Goal: Task Accomplishment & Management: Manage account settings

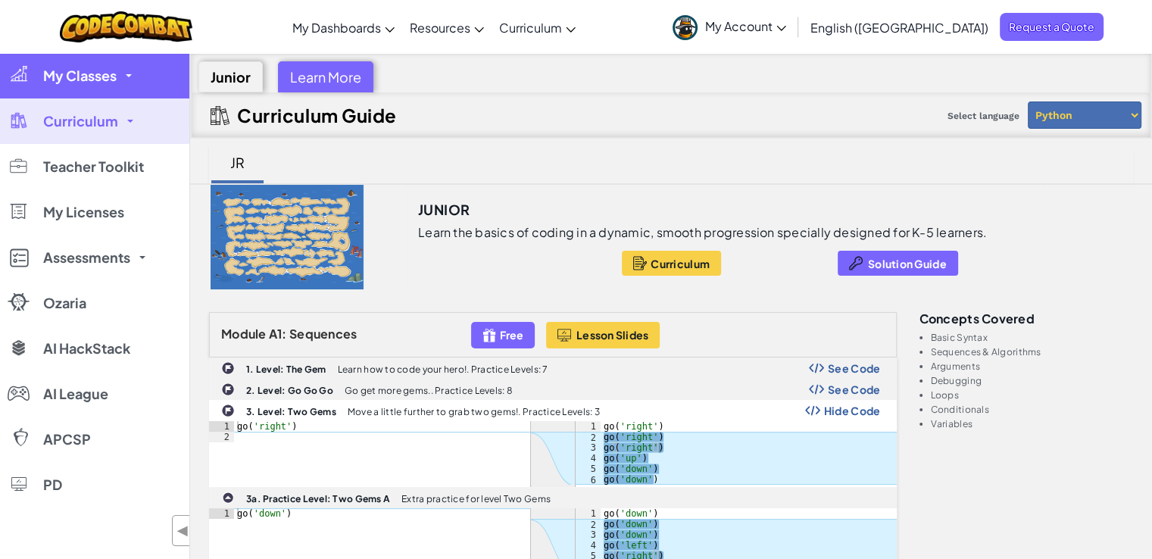
click at [108, 70] on span "My Classes" at bounding box center [79, 76] width 73 height 14
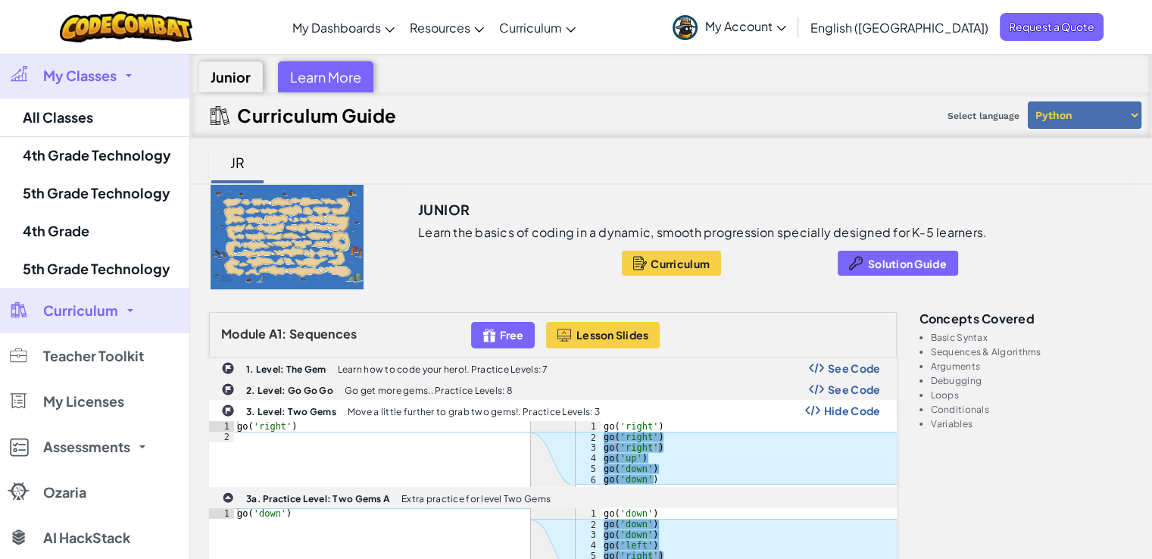
click at [98, 73] on span "My Classes" at bounding box center [79, 76] width 73 height 14
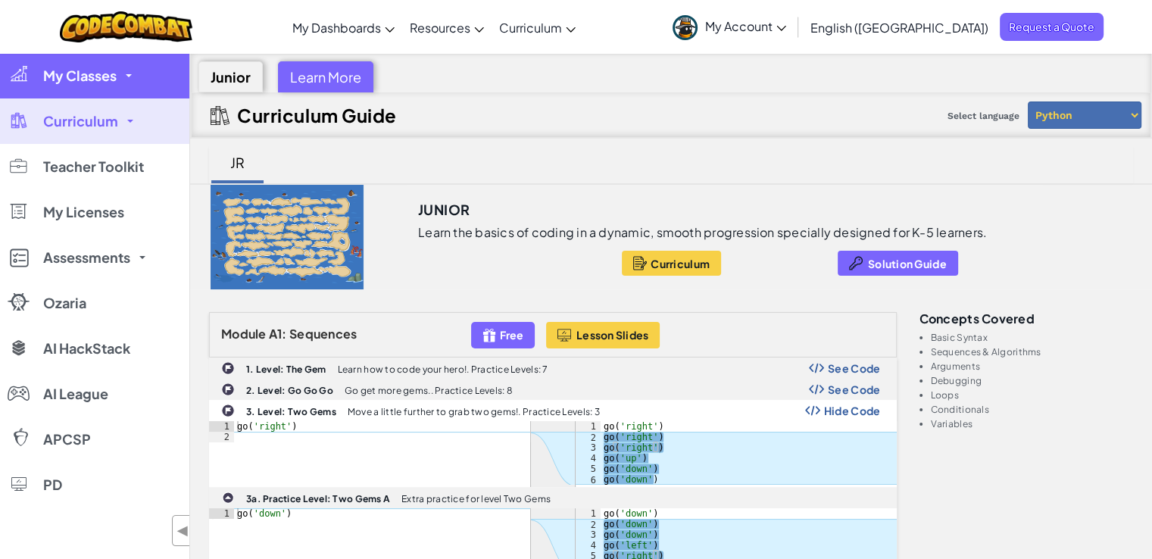
click at [98, 73] on span "My Classes" at bounding box center [79, 76] width 73 height 14
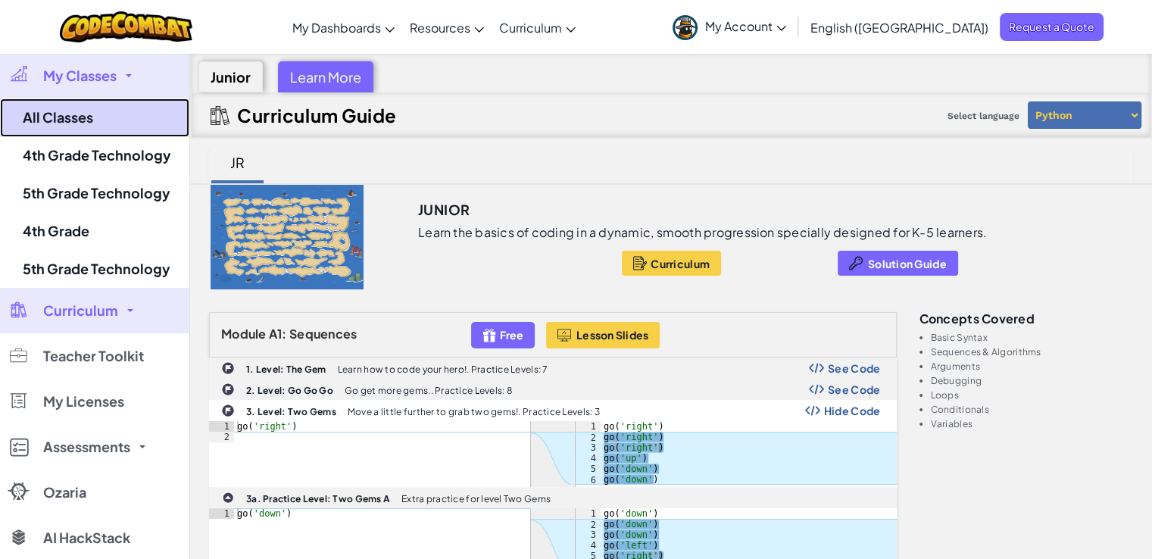
click at [89, 111] on link "All Classes" at bounding box center [94, 117] width 189 height 39
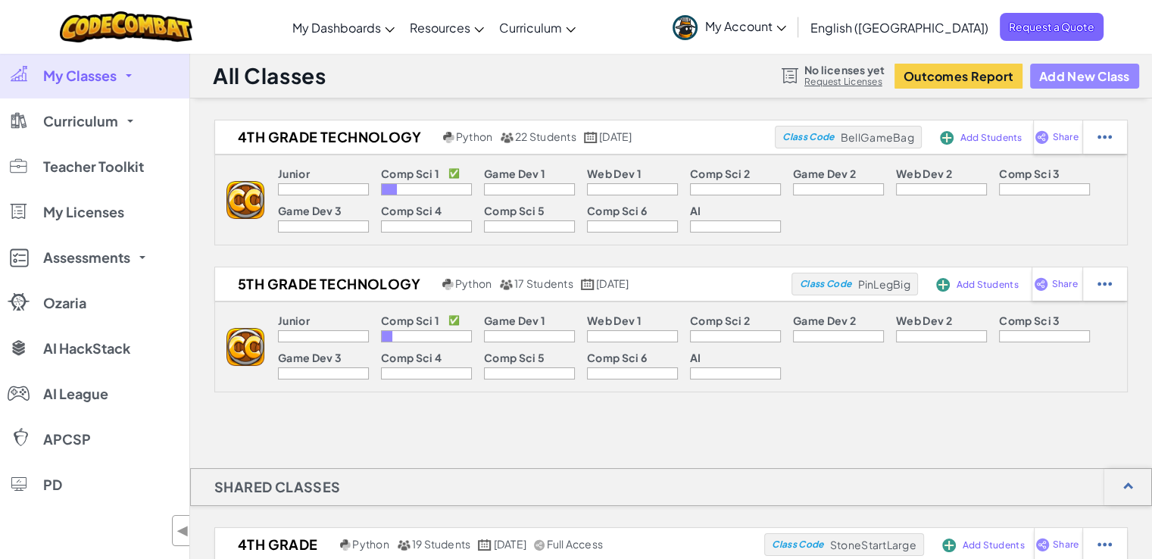
click at [1090, 73] on button "Add New Class" at bounding box center [1084, 76] width 109 height 25
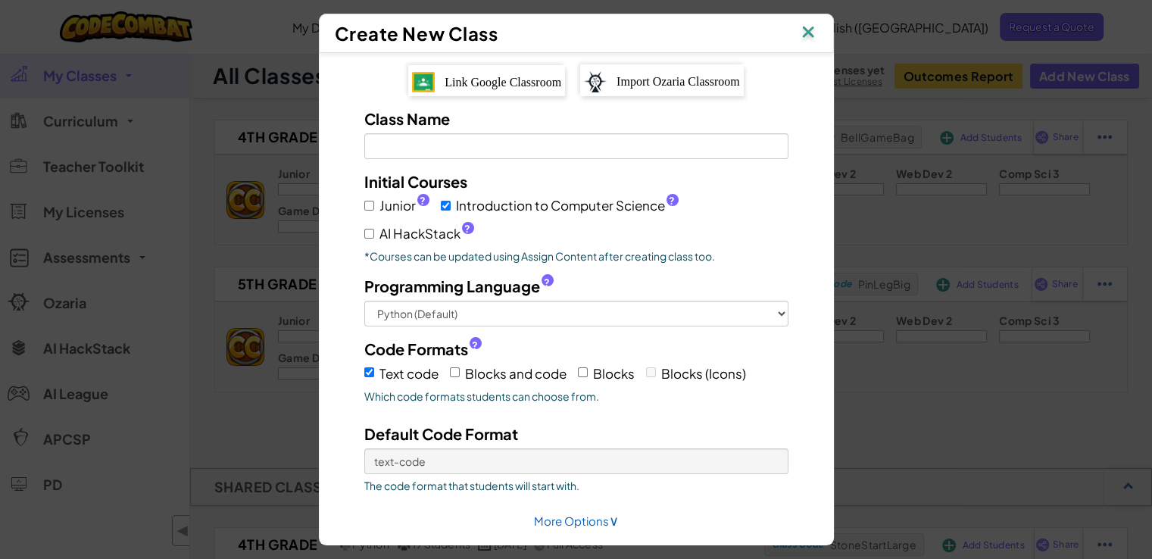
click at [476, 79] on span "Link Google Classroom" at bounding box center [502, 82] width 117 height 13
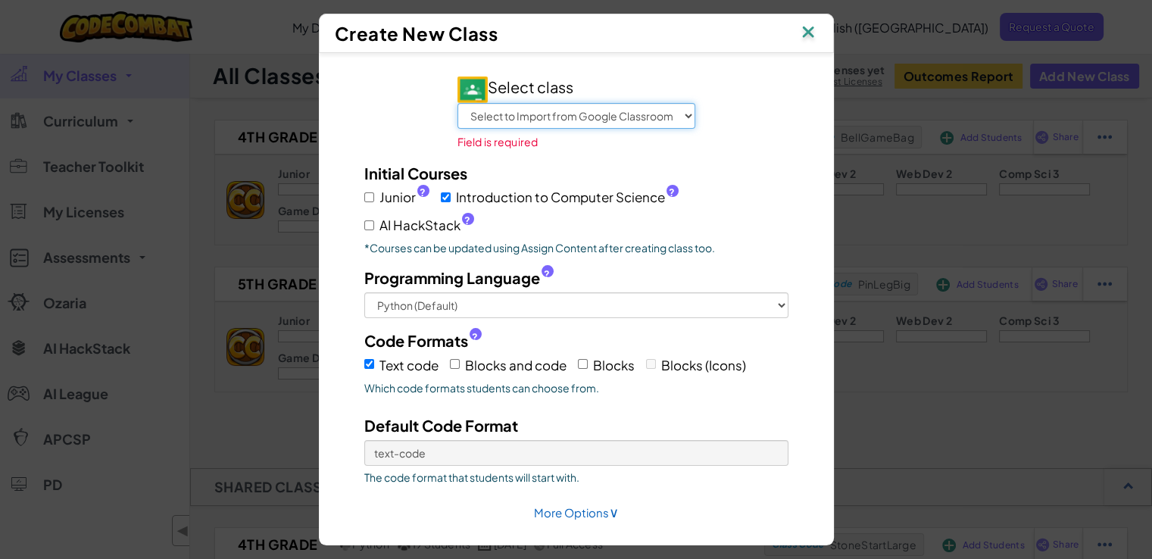
click at [612, 112] on select "Select to Import from Google Classroom 4th Grade Technology 3rd Grade Technolog…" at bounding box center [576, 116] width 238 height 26
click at [457, 103] on select "Select to Import from Google Classroom 4th Grade Technology 3rd Grade Technolog…" at bounding box center [576, 116] width 238 height 26
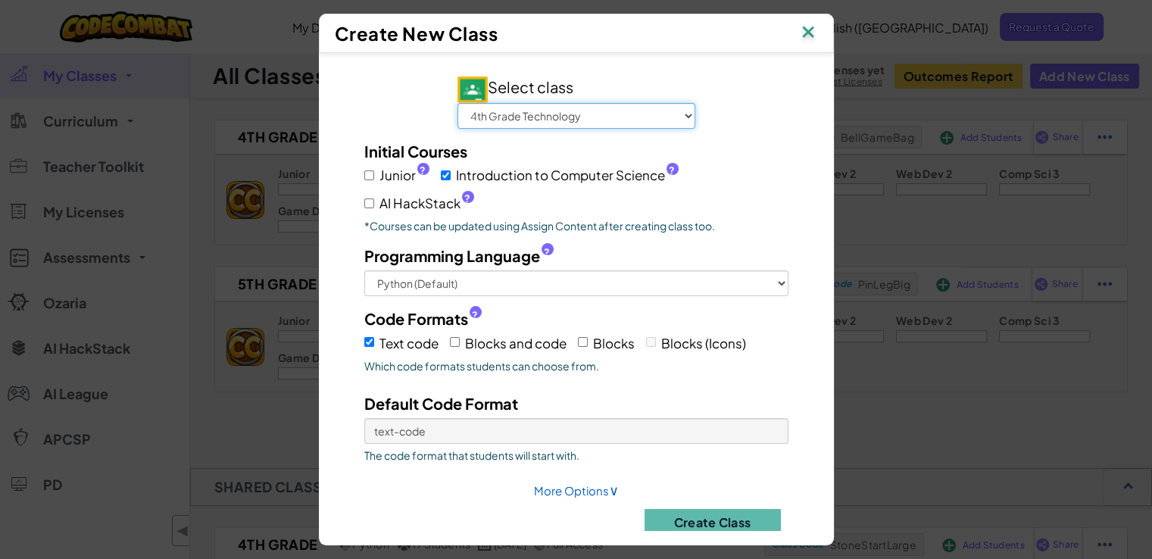
click at [558, 106] on select "Select to Import from Google Classroom 4th Grade Technology 3rd Grade Technolog…" at bounding box center [576, 116] width 238 height 26
select select "795630149260"
click at [457, 103] on select "Select to Import from Google Classroom 4th Grade Technology 3rd Grade Technolog…" at bounding box center [576, 116] width 238 height 26
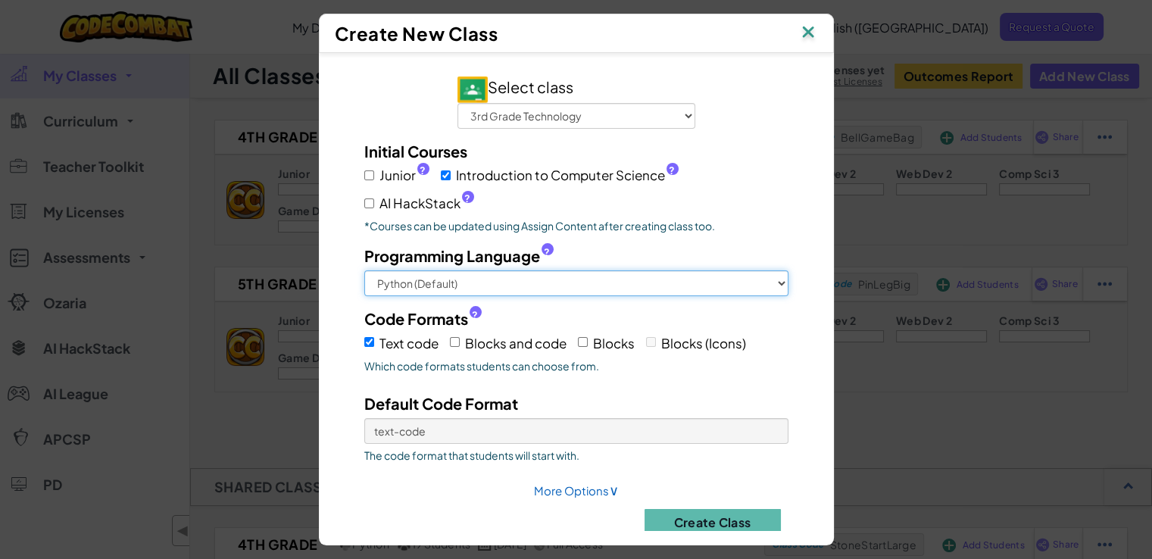
click at [441, 286] on select "Python (Default) JavaScript C++ [GEOGRAPHIC_DATA] (Experimental)" at bounding box center [576, 283] width 424 height 26
click at [364, 270] on select "Python (Default) JavaScript C++ [GEOGRAPHIC_DATA] (Experimental)" at bounding box center [576, 283] width 424 height 26
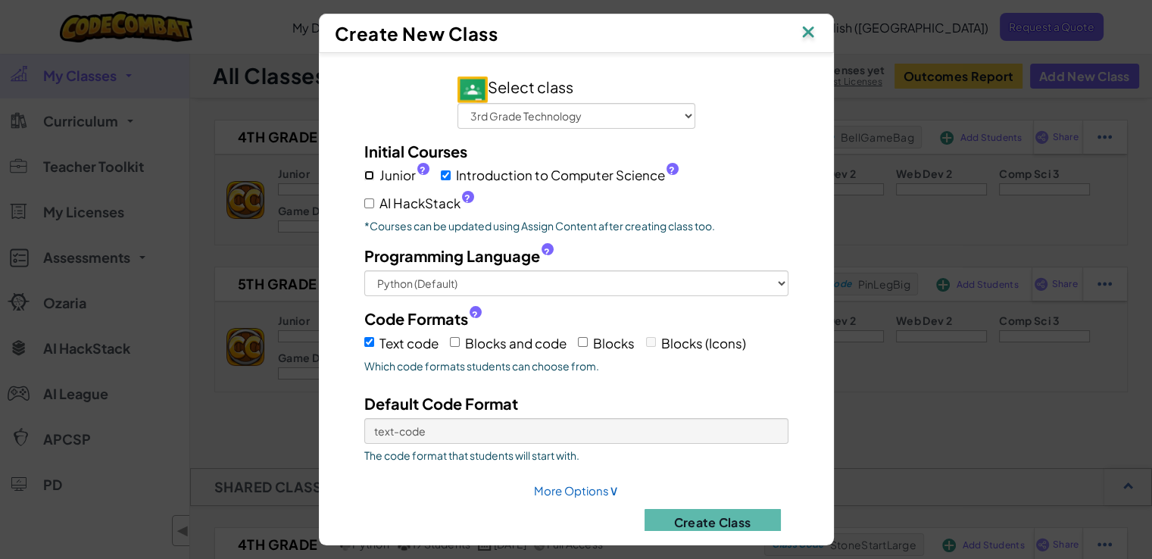
click at [364, 173] on input "Junior ?" at bounding box center [369, 175] width 10 height 10
checkbox input "true"
click at [441, 174] on input "Introduction to Computer Science ?" at bounding box center [446, 175] width 10 height 10
checkbox input "false"
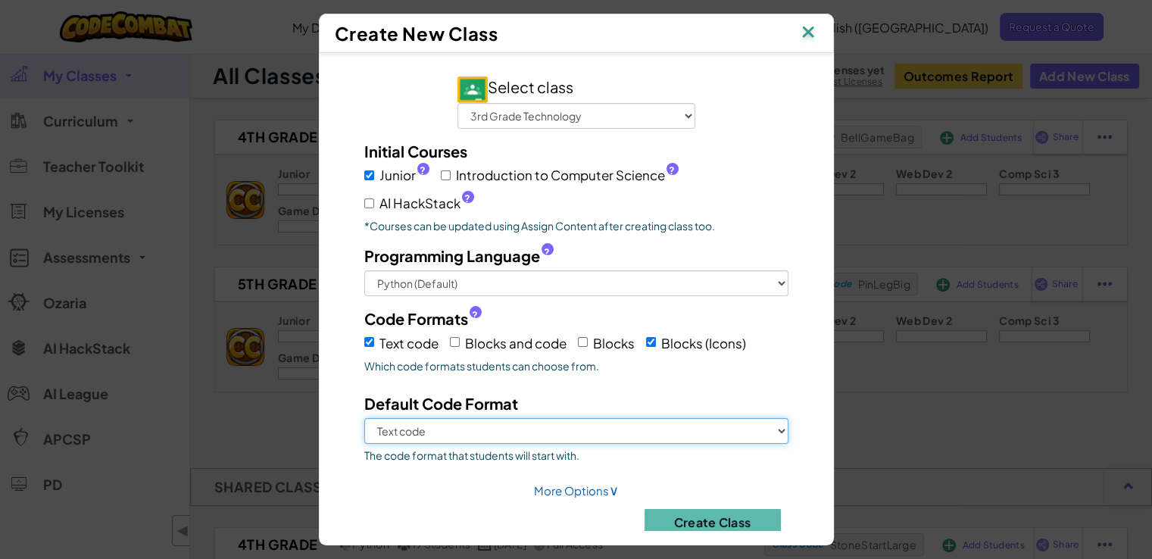
click at [469, 420] on select "Text code Blocks (Icons)" at bounding box center [576, 431] width 424 height 26
select select "blocks-icons"
click at [364, 418] on select "Text code Blocks (Icons)" at bounding box center [576, 431] width 424 height 26
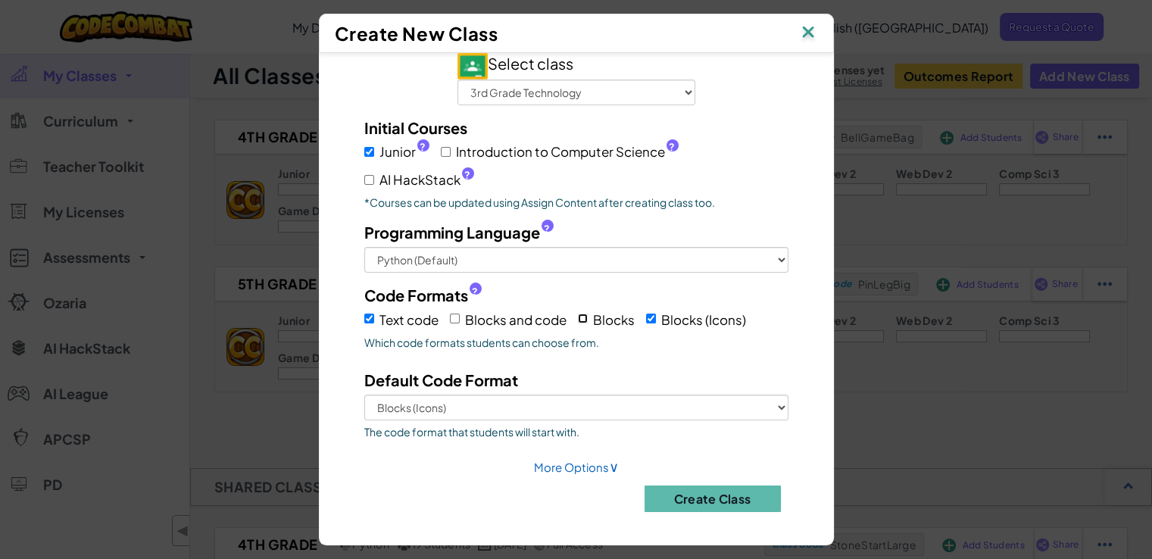
click at [578, 313] on input "Blocks" at bounding box center [583, 318] width 10 height 10
checkbox input "true"
click at [364, 314] on input "Text code" at bounding box center [369, 318] width 10 height 10
checkbox input "false"
click at [715, 494] on button "Create Class" at bounding box center [712, 498] width 136 height 27
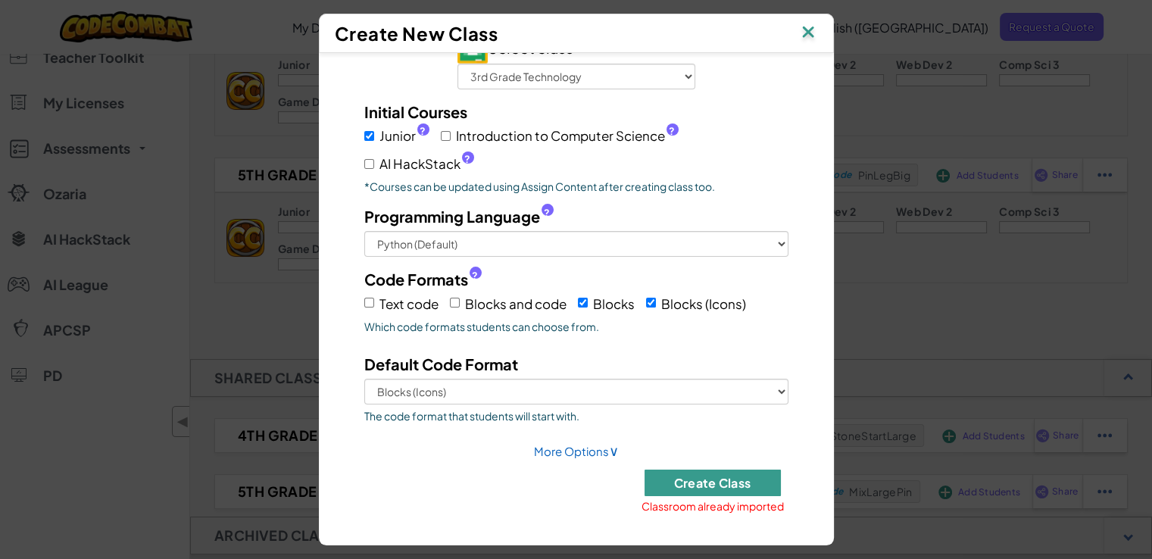
scroll to position [112, 0]
click at [654, 475] on button "Create Class" at bounding box center [712, 482] width 136 height 27
click at [812, 32] on img at bounding box center [808, 33] width 20 height 23
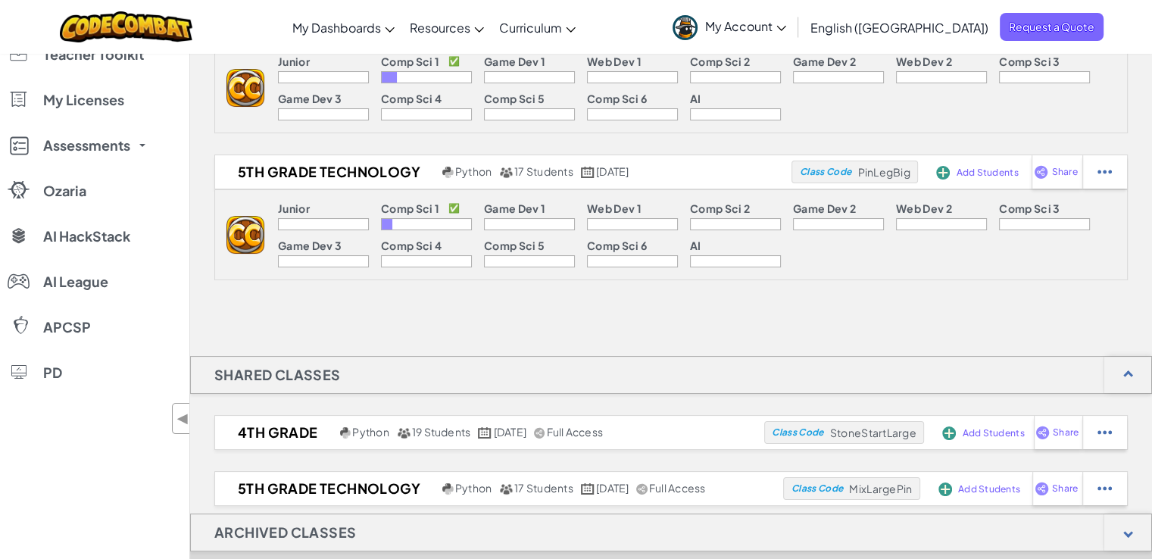
scroll to position [0, 0]
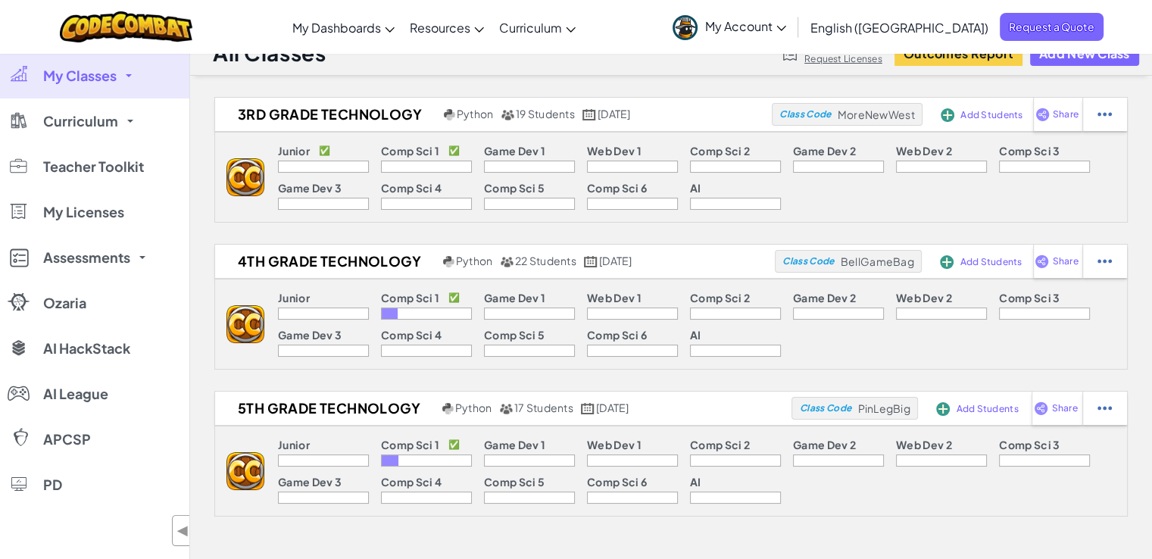
scroll to position [21, 0]
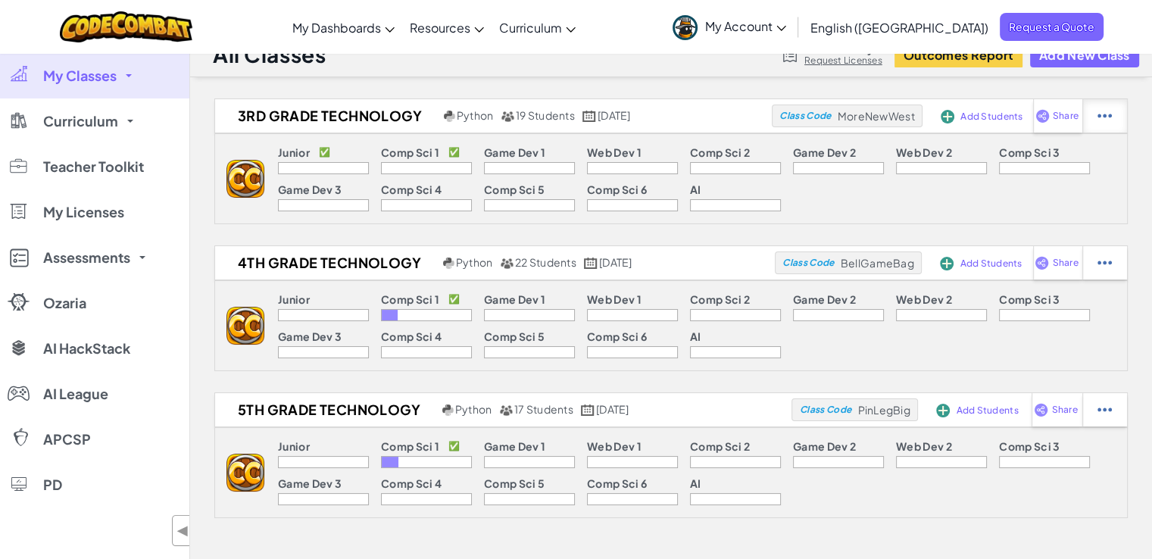
click at [1109, 117] on img at bounding box center [1104, 116] width 14 height 14
select select "blocks-and-code"
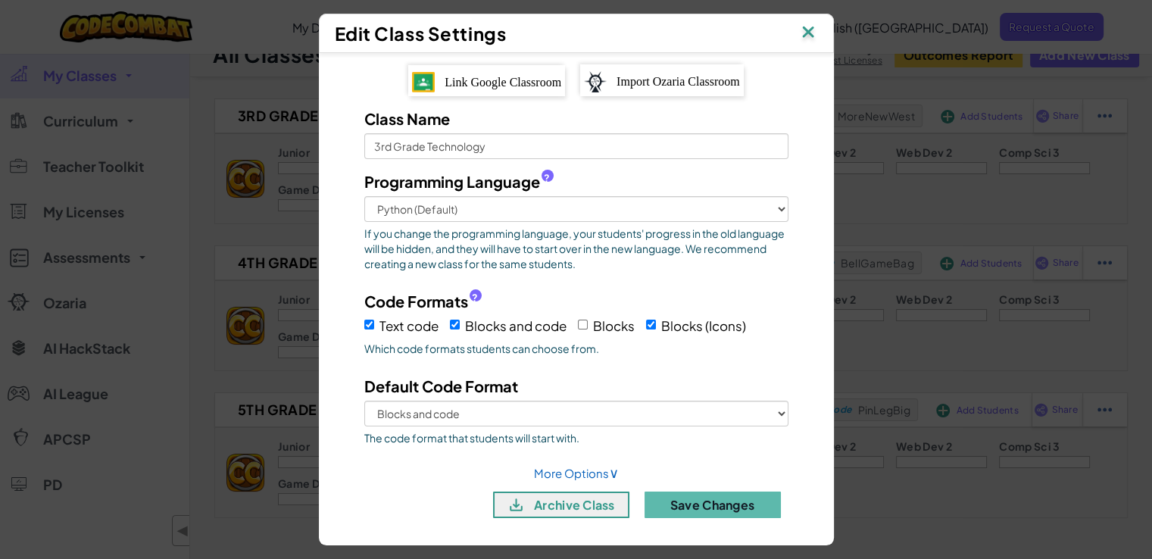
click at [813, 35] on img at bounding box center [808, 33] width 20 height 23
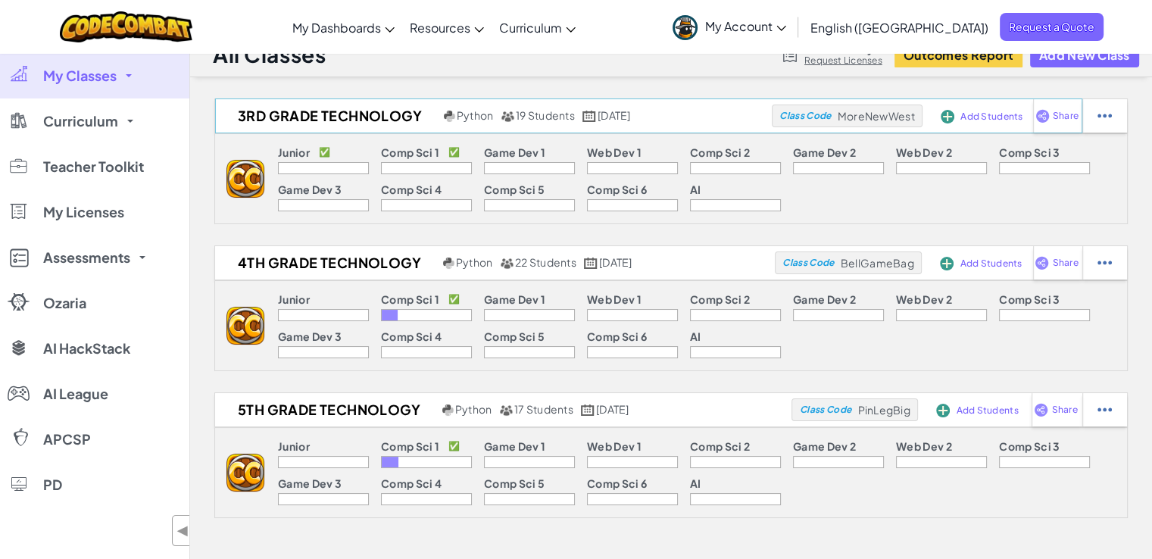
click at [818, 116] on span "Class Code" at bounding box center [804, 115] width 51 height 9
click at [866, 116] on span "MoreNewWest" at bounding box center [876, 116] width 77 height 14
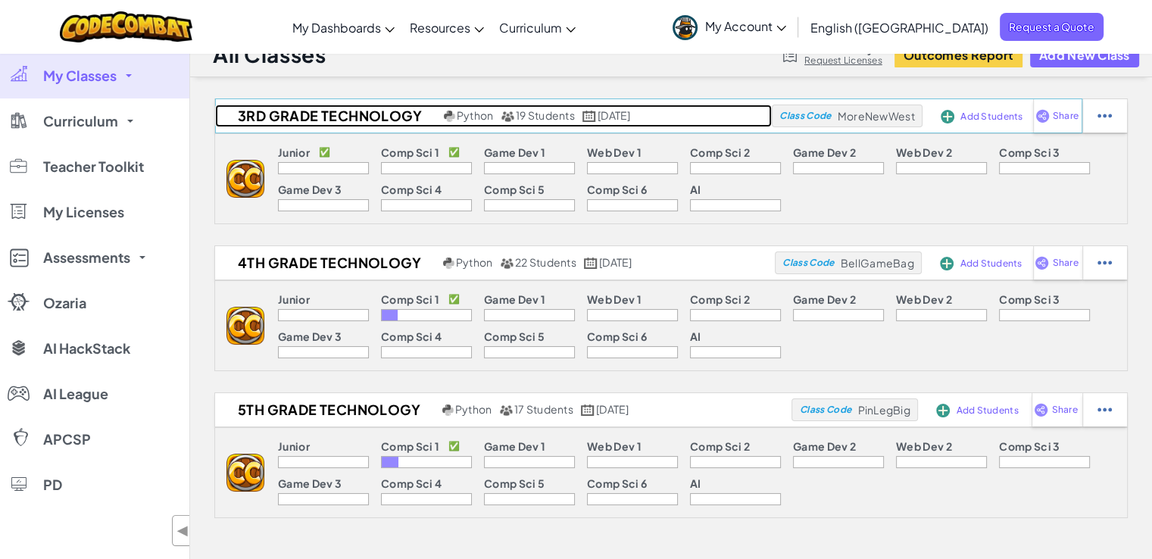
click at [298, 108] on h2 "3rd Grade Technology" at bounding box center [327, 115] width 225 height 23
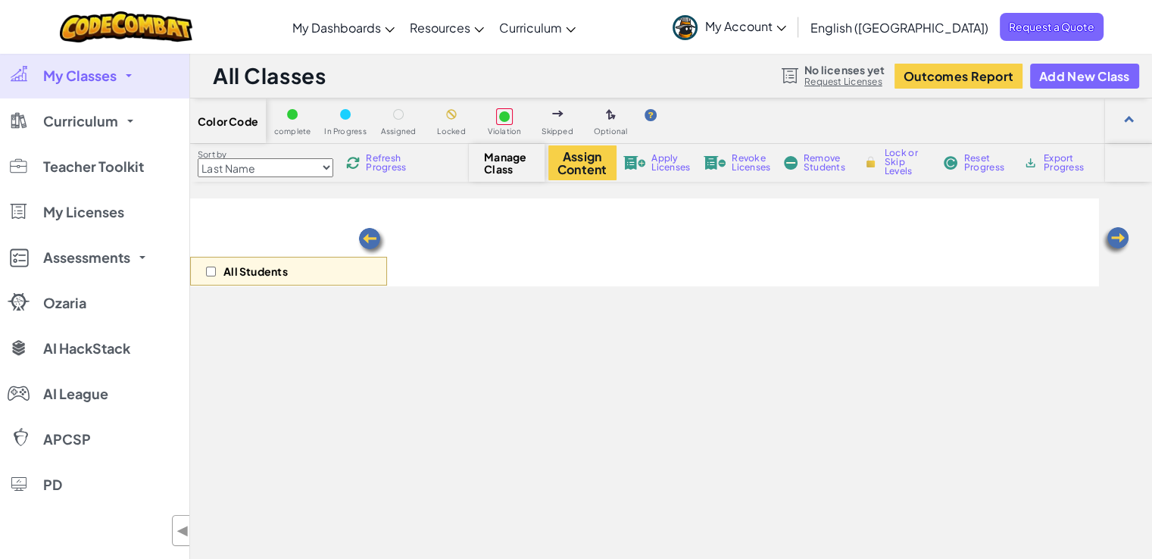
select select "560f1a9f22961295f9427742"
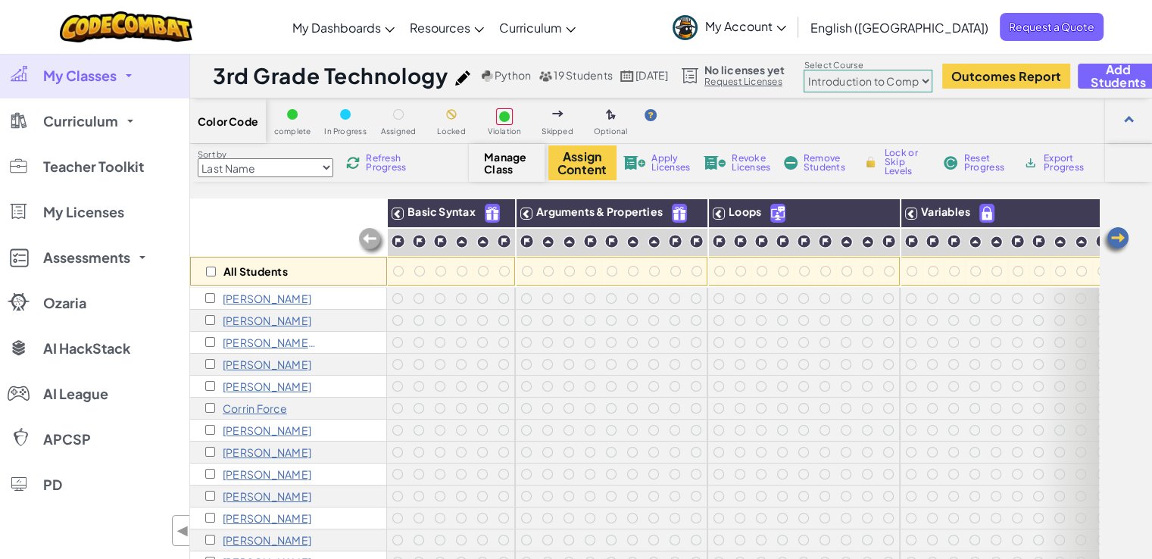
click at [379, 163] on span "Refresh Progress" at bounding box center [389, 163] width 47 height 18
